Goal: Information Seeking & Learning: Learn about a topic

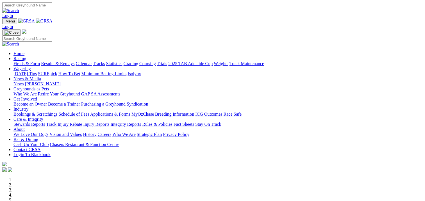
click at [26, 56] on link "Racing" at bounding box center [19, 58] width 13 height 5
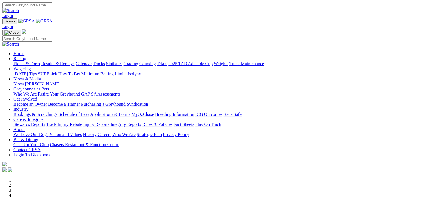
click at [22, 61] on link "Fields & Form" at bounding box center [26, 63] width 26 height 5
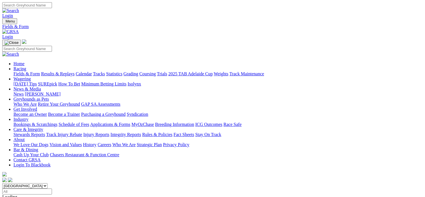
click at [27, 71] on link "Fields & Form" at bounding box center [26, 73] width 26 height 5
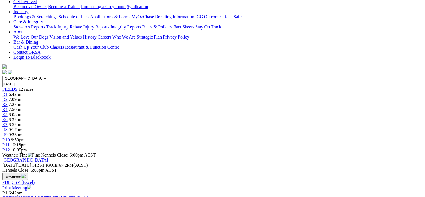
scroll to position [112, 0]
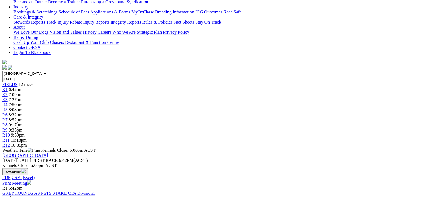
click at [31, 180] on link "Print Meeting" at bounding box center [16, 182] width 29 height 5
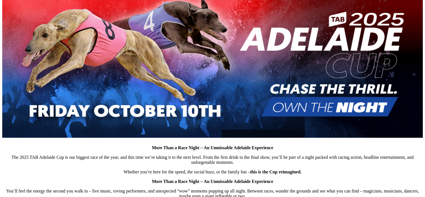
scroll to position [112, 0]
